Goal: Check status: Check status

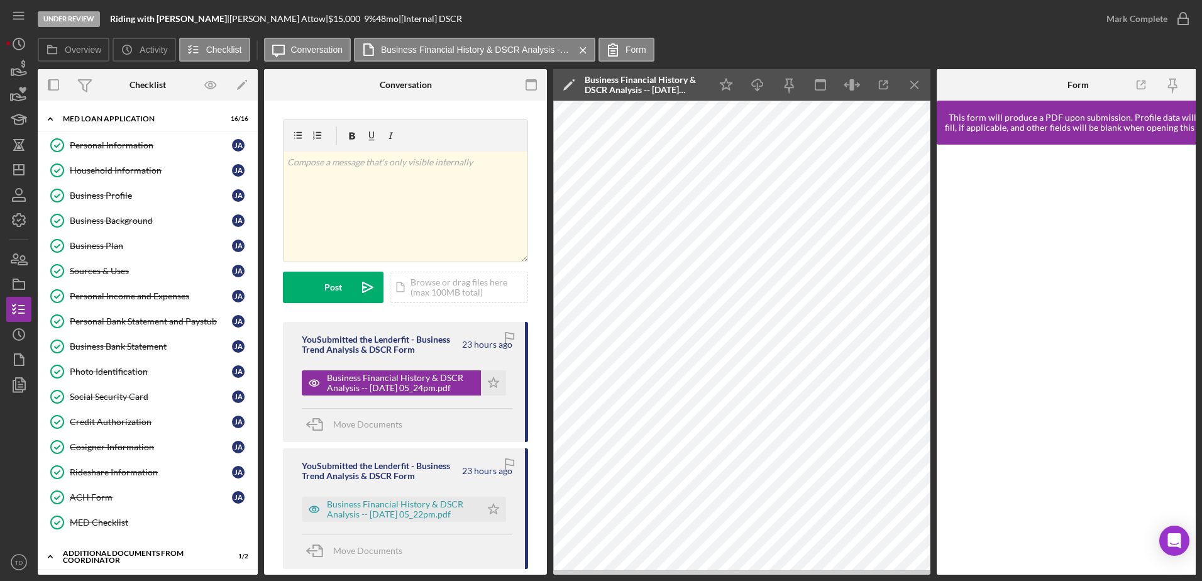
scroll to position [292, 0]
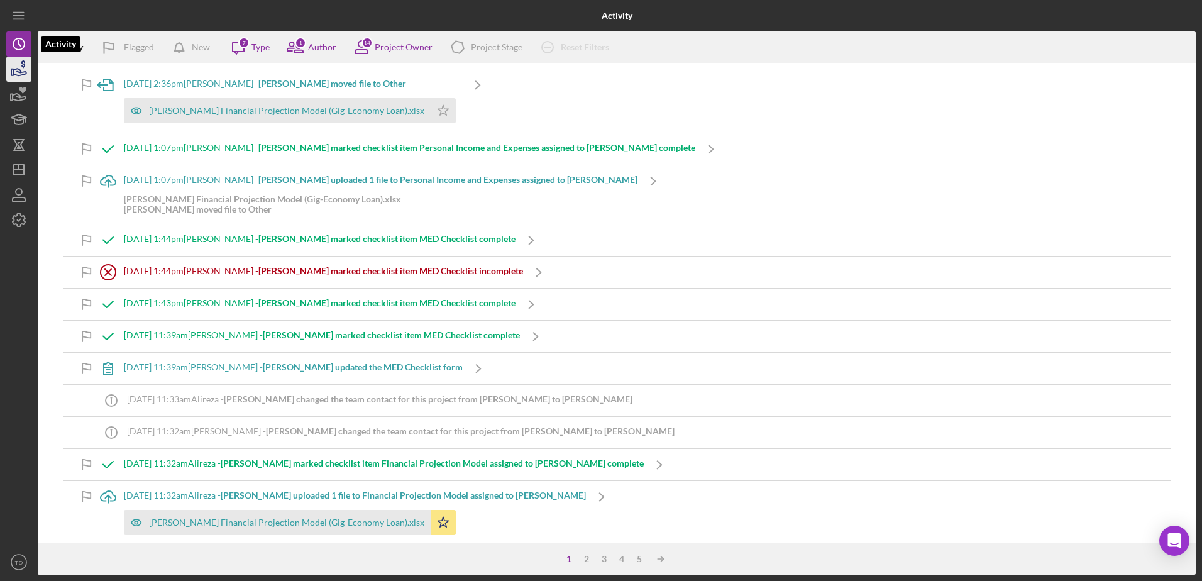
click at [16, 63] on icon "button" at bounding box center [18, 68] width 31 height 31
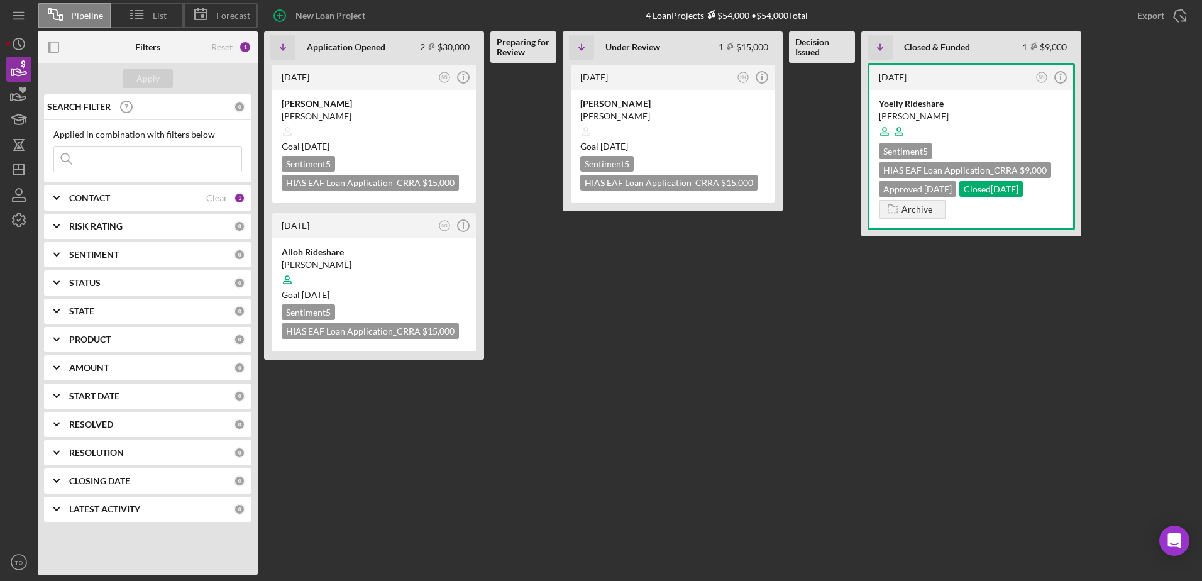
click at [171, 192] on div "CONTACT Clear 1" at bounding box center [157, 197] width 176 height 25
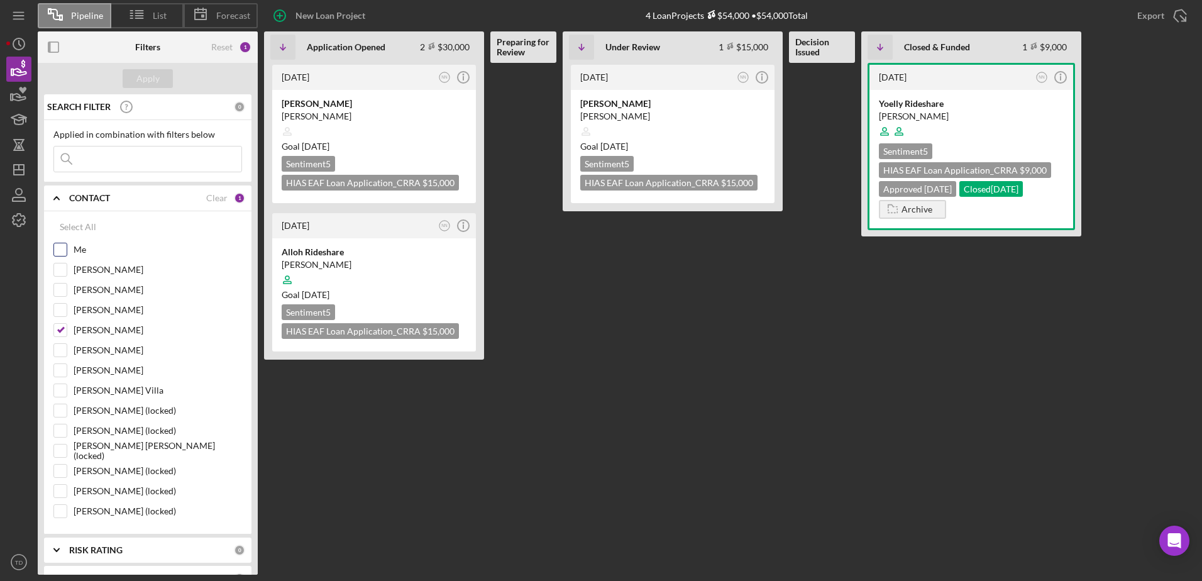
click at [65, 246] on input "Me" at bounding box center [60, 249] width 13 height 13
checkbox input "true"
click at [63, 329] on input "Nathaniel Novak" at bounding box center [60, 330] width 13 height 13
checkbox input "false"
click at [162, 86] on button "Apply" at bounding box center [148, 78] width 50 height 19
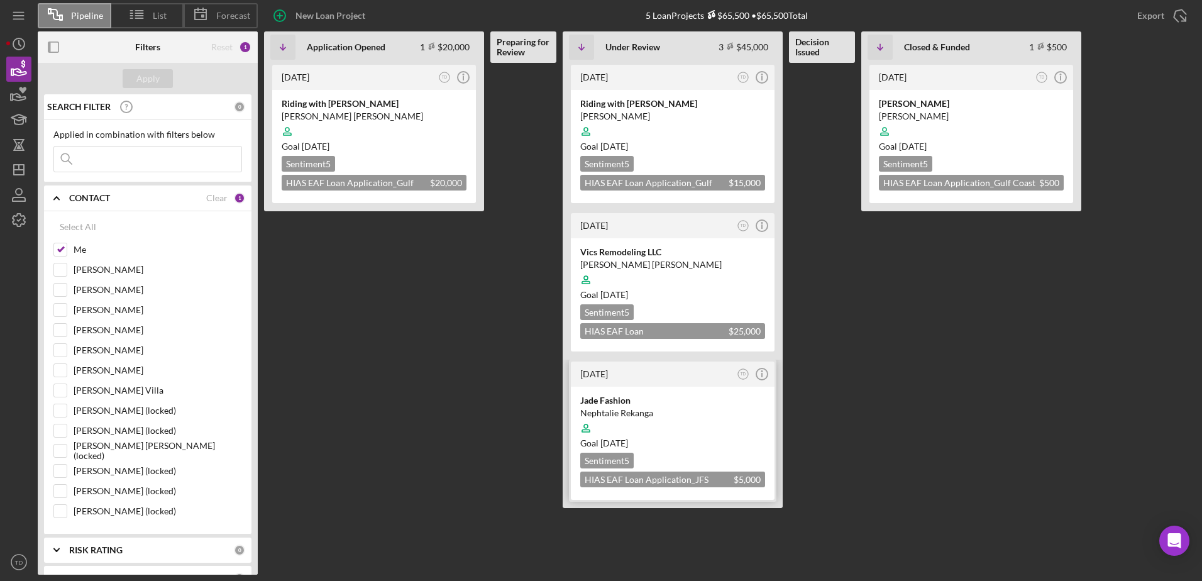
click at [646, 436] on div at bounding box center [672, 428] width 185 height 24
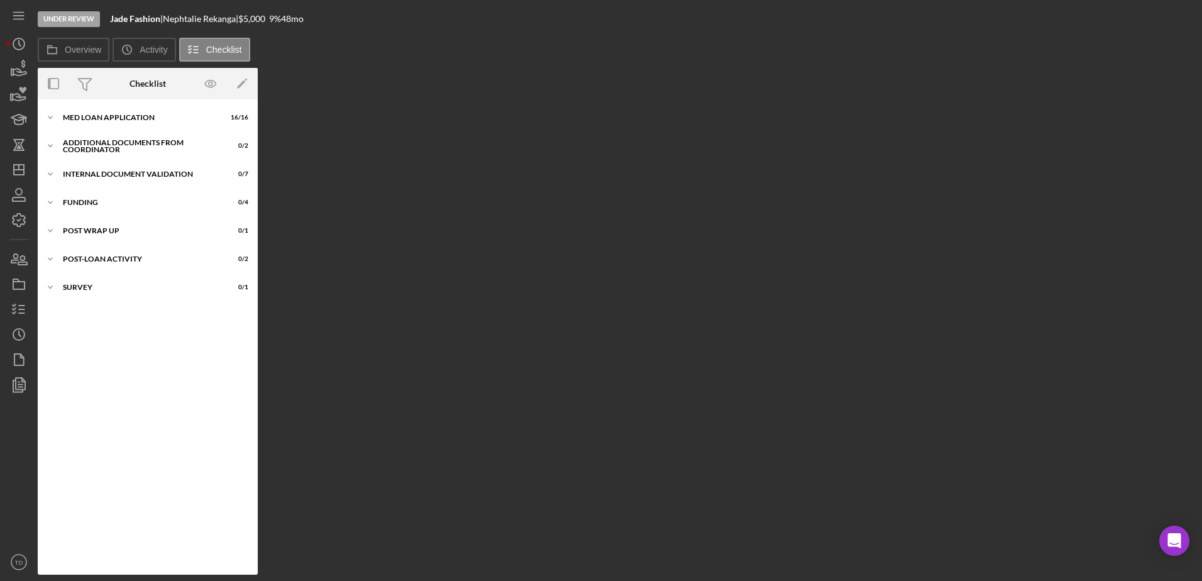
click at [111, 104] on div "Icon/Expander MED Loan Application 16 / 16 Icon/Expander Additional Documents f…" at bounding box center [148, 336] width 220 height 475
click at [109, 117] on div "MED Loan Application" at bounding box center [152, 118] width 179 height 8
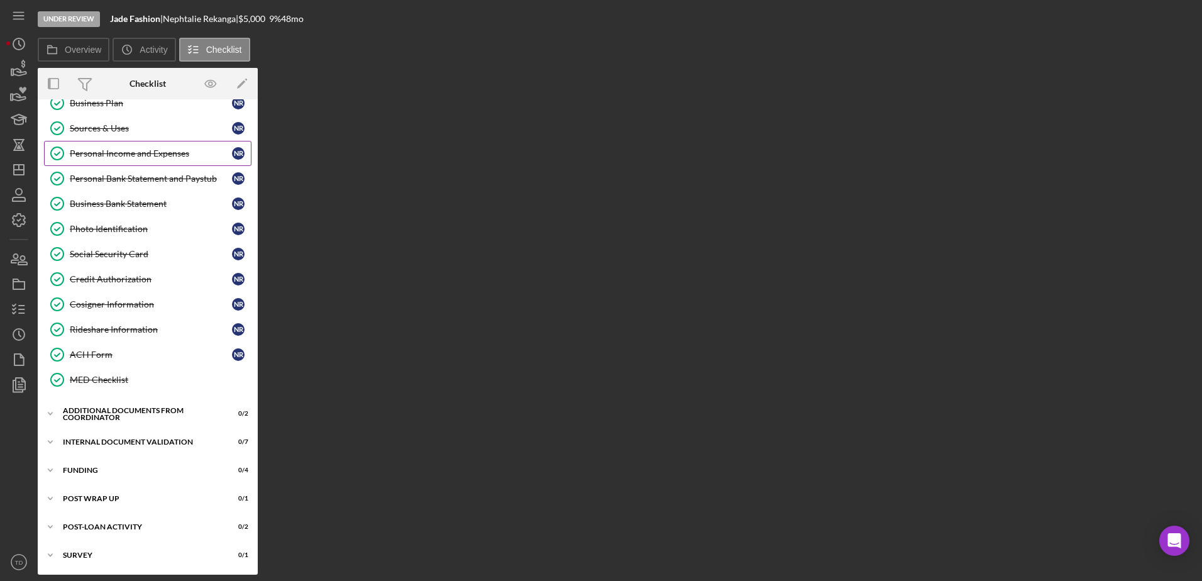
scroll to position [141, 0]
click at [115, 417] on div "Additional Documents from Coordinator" at bounding box center [152, 415] width 179 height 8
click at [15, 328] on icon "Icon/History" at bounding box center [18, 334] width 31 height 31
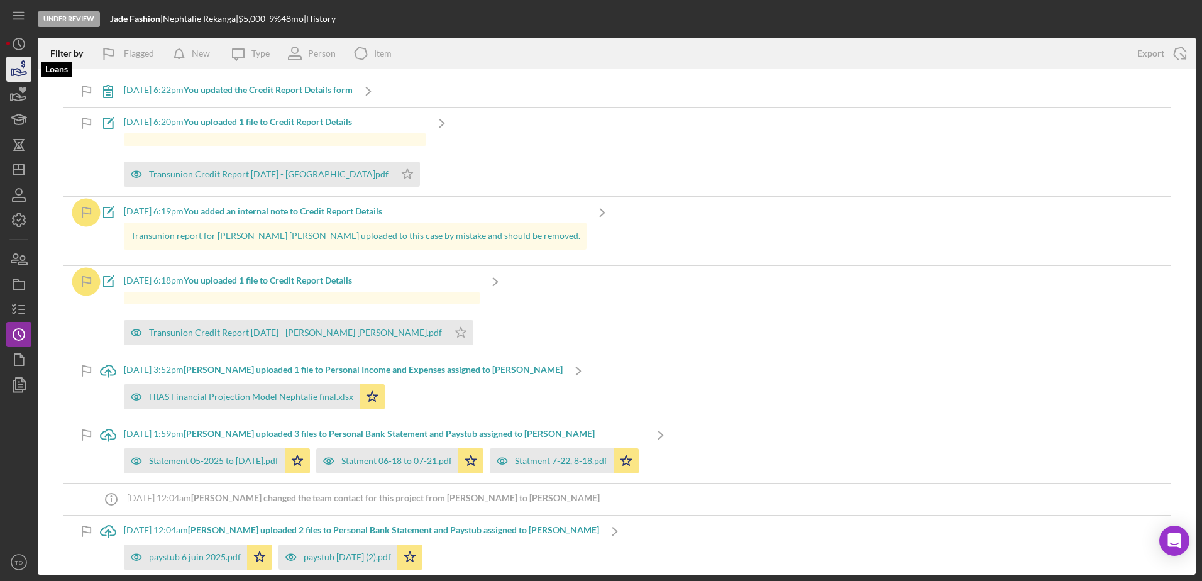
click at [13, 60] on icon "button" at bounding box center [18, 68] width 31 height 31
